Goal: Book appointment/travel/reservation

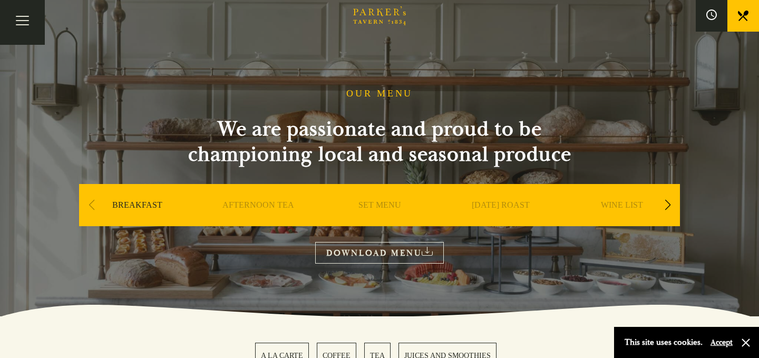
click at [148, 202] on link "BREAKFAST" at bounding box center [137, 221] width 50 height 42
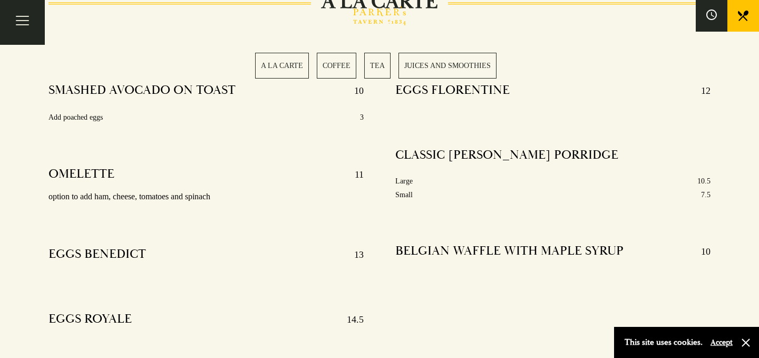
scroll to position [395, 0]
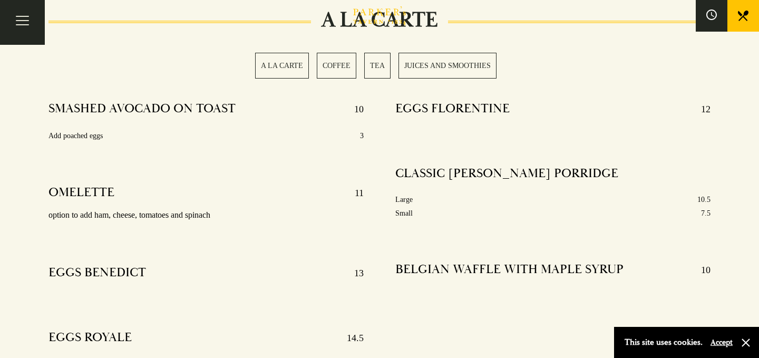
click at [274, 66] on link "A LA CARTE" at bounding box center [282, 66] width 54 height 26
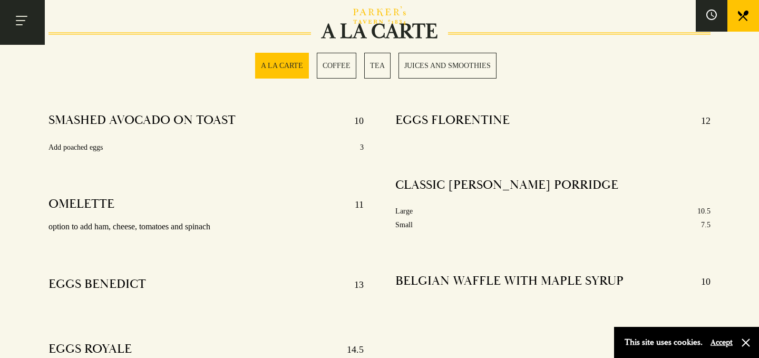
scroll to position [395, 0]
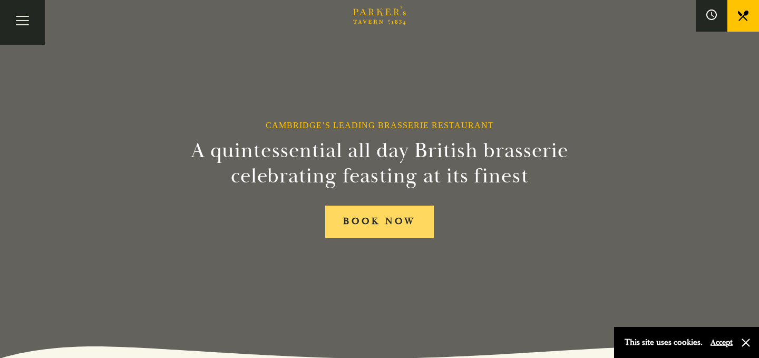
click at [380, 218] on link "BOOK NOW" at bounding box center [379, 222] width 109 height 32
